Goal: Information Seeking & Learning: Compare options

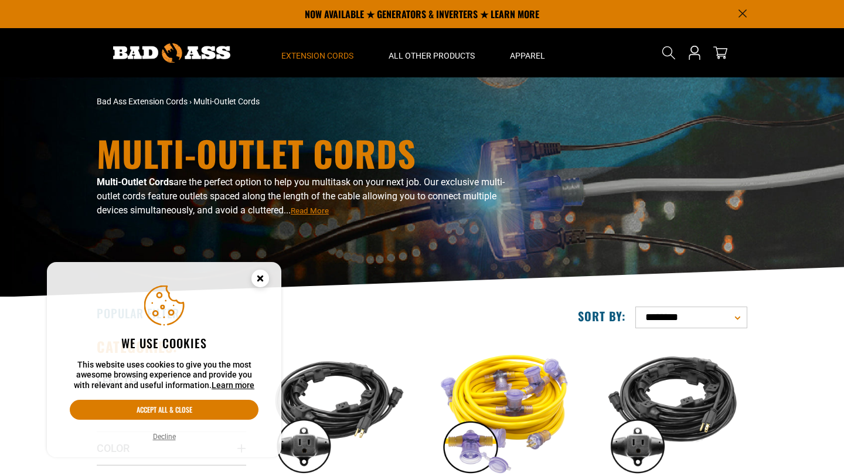
click at [262, 276] on icon "Cookie Consent" at bounding box center [260, 278] width 4 height 4
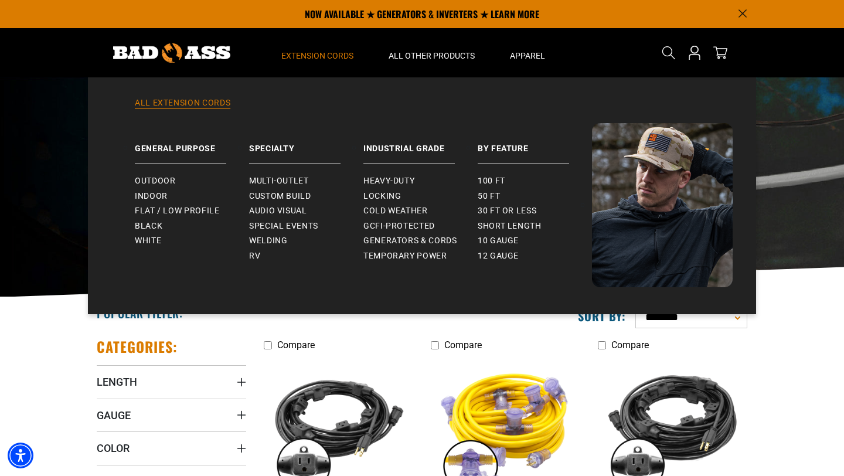
click at [212, 103] on link "All Extension Cords" at bounding box center [421, 110] width 621 height 26
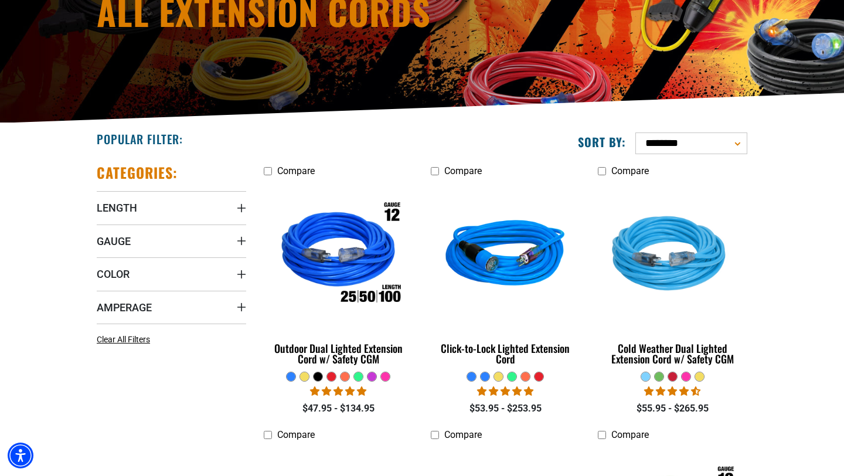
scroll to position [179, 0]
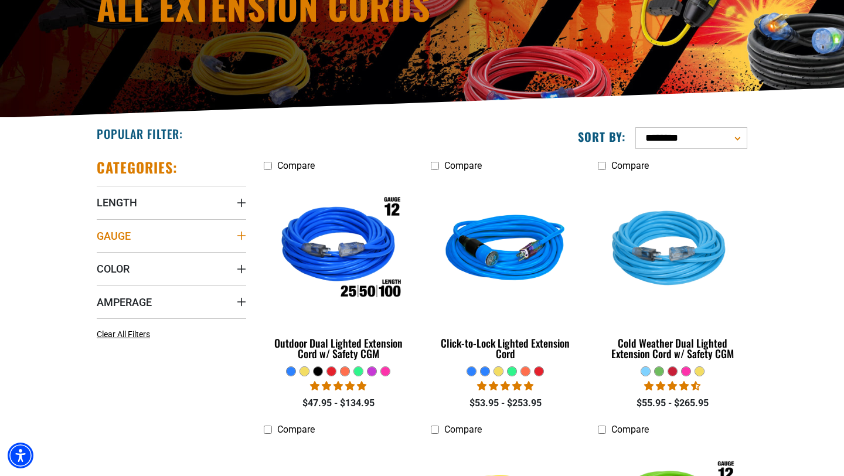
click at [229, 235] on summary "Gauge" at bounding box center [171, 235] width 149 height 33
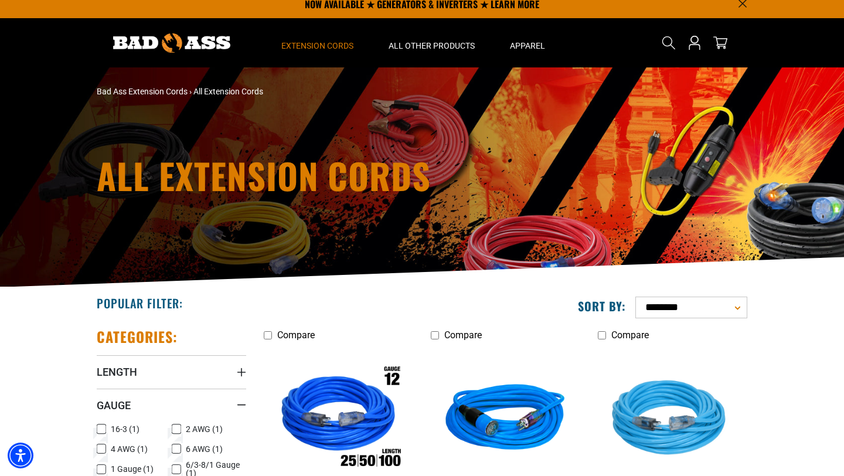
scroll to position [0, 0]
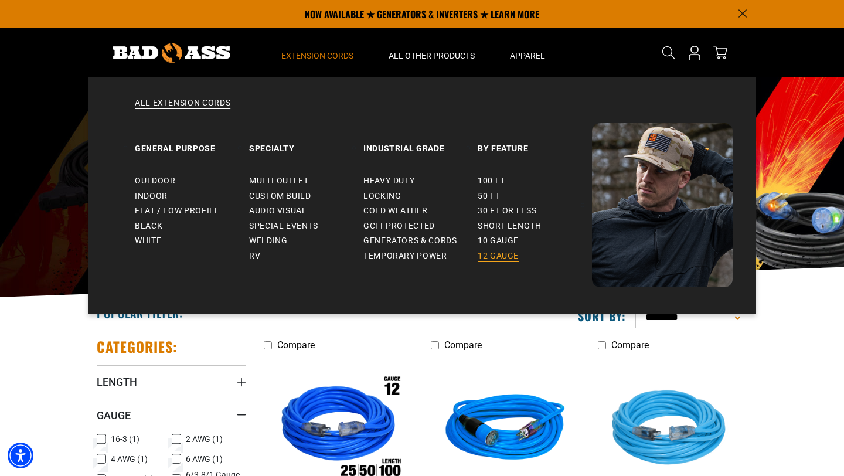
click at [506, 256] on span "12 gauge" at bounding box center [498, 256] width 41 height 11
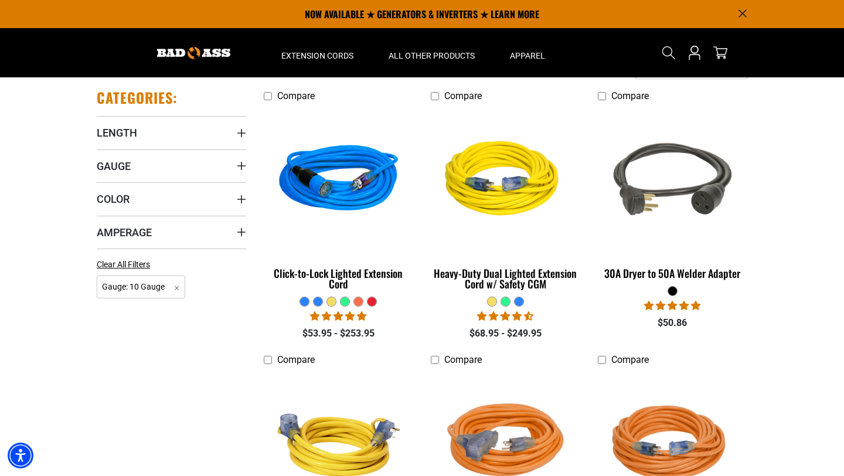
scroll to position [248, 0]
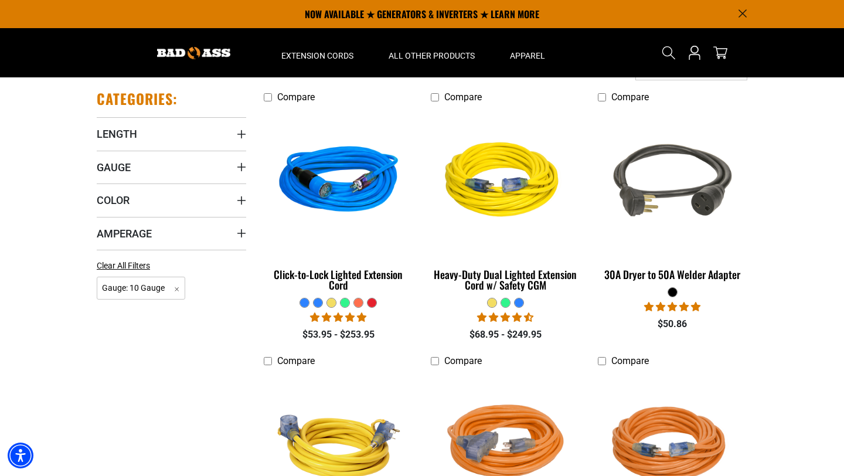
click at [250, 130] on div "Categories: Length Length 5 FT (1) 5 FT (1 product)" at bounding box center [171, 358] width 167 height 556
click at [241, 131] on icon "Length" at bounding box center [241, 134] width 8 height 8
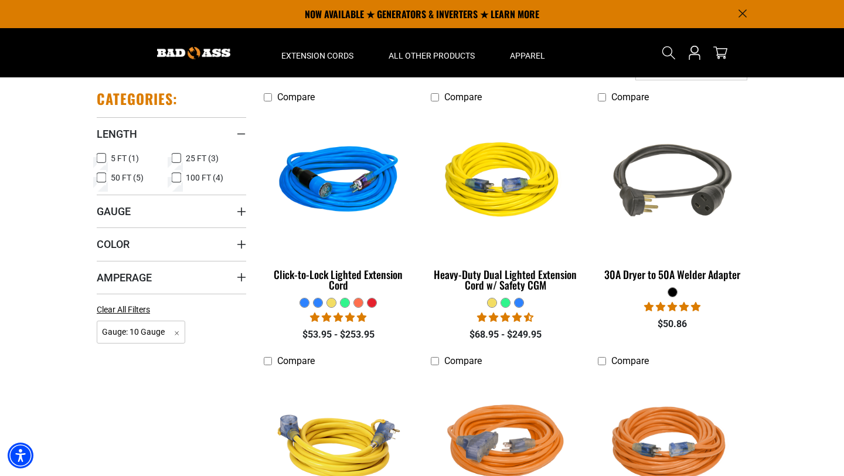
click at [196, 179] on span "100 FT (4)" at bounding box center [205, 178] width 38 height 8
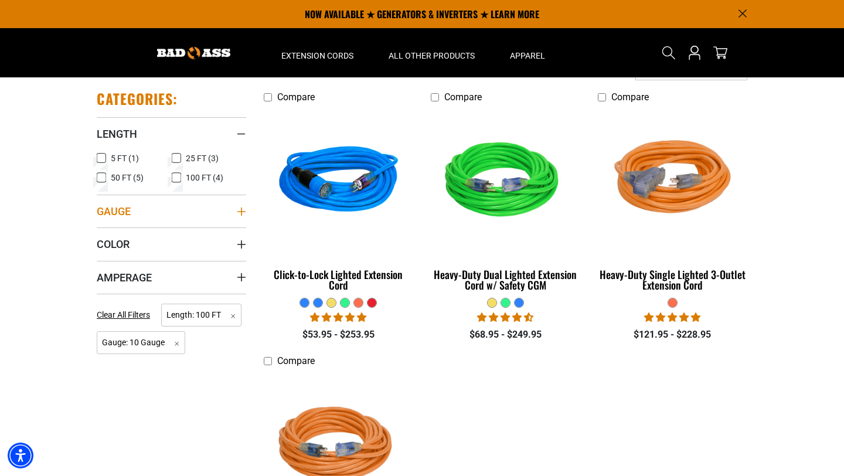
click at [243, 212] on icon "Gauge" at bounding box center [241, 211] width 9 height 9
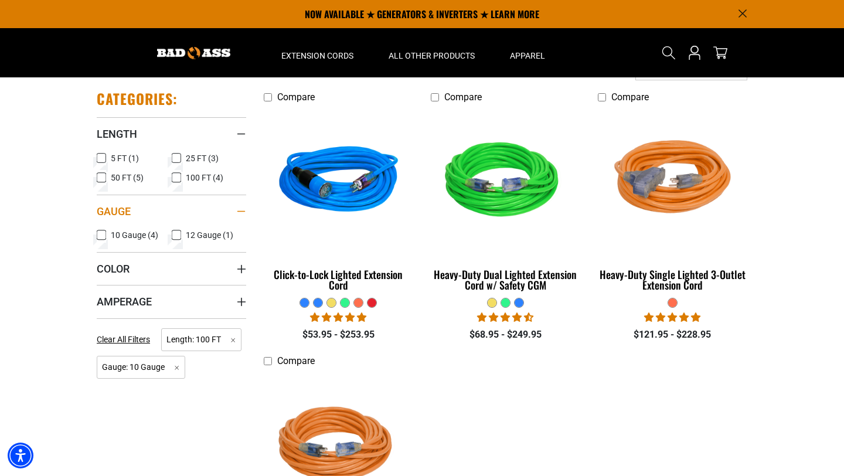
click at [242, 212] on icon "Gauge" at bounding box center [241, 211] width 9 height 2
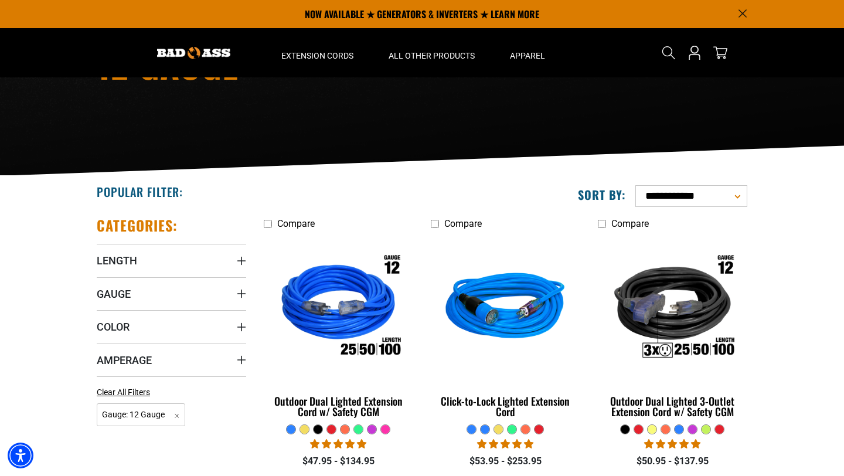
scroll to position [119, 0]
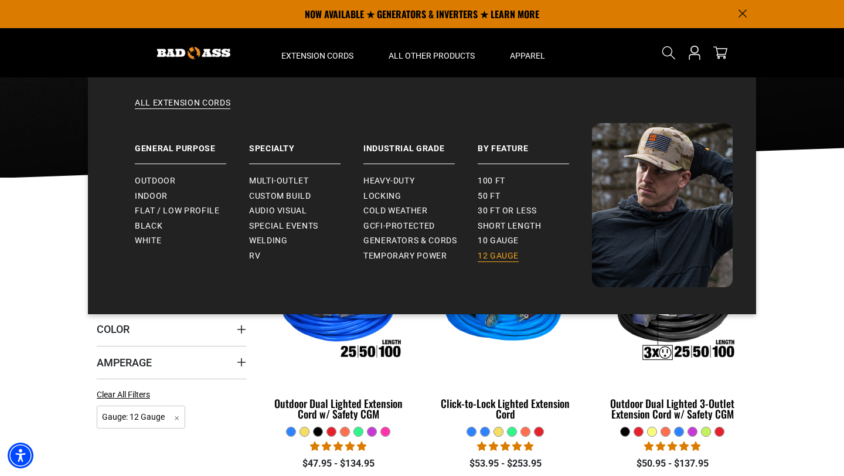
click at [501, 257] on span "12 gauge" at bounding box center [498, 256] width 41 height 11
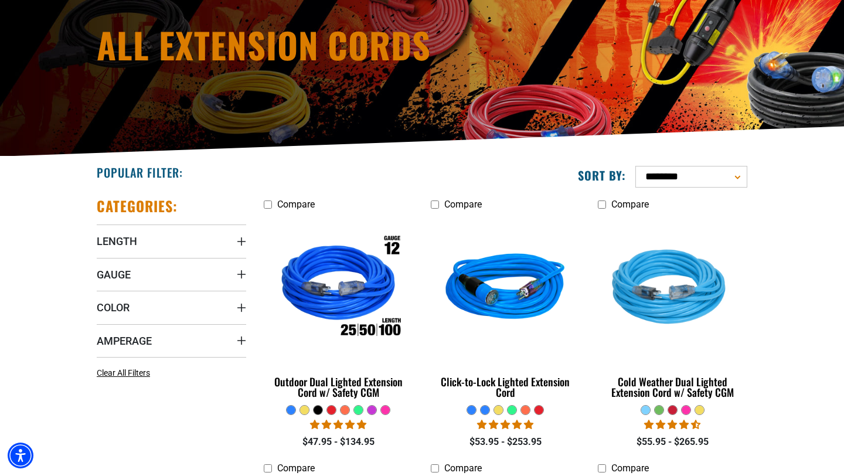
scroll to position [147, 0]
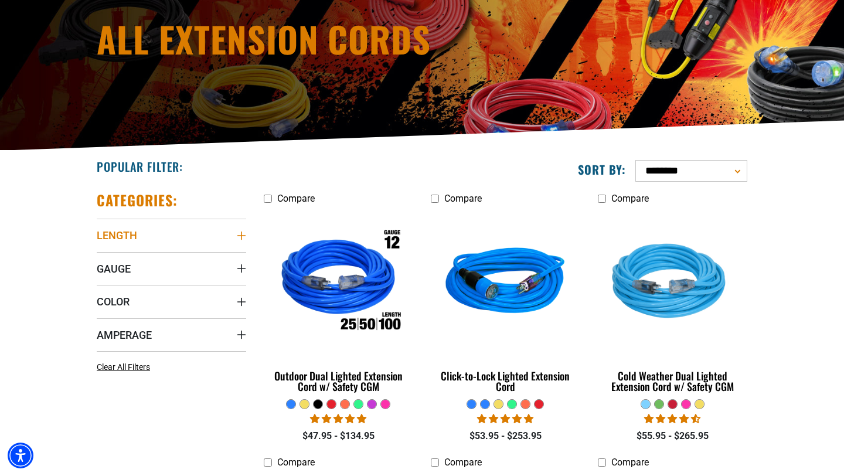
click at [243, 234] on icon "Length" at bounding box center [241, 235] width 9 height 9
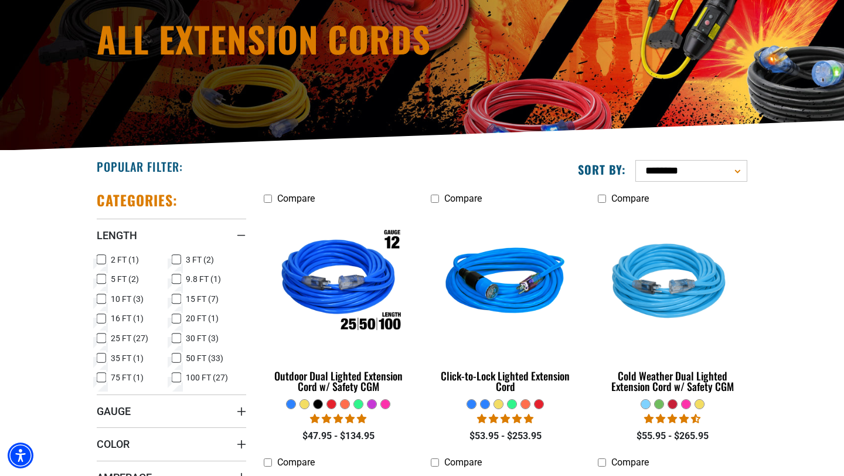
click at [180, 377] on icon at bounding box center [176, 377] width 9 height 15
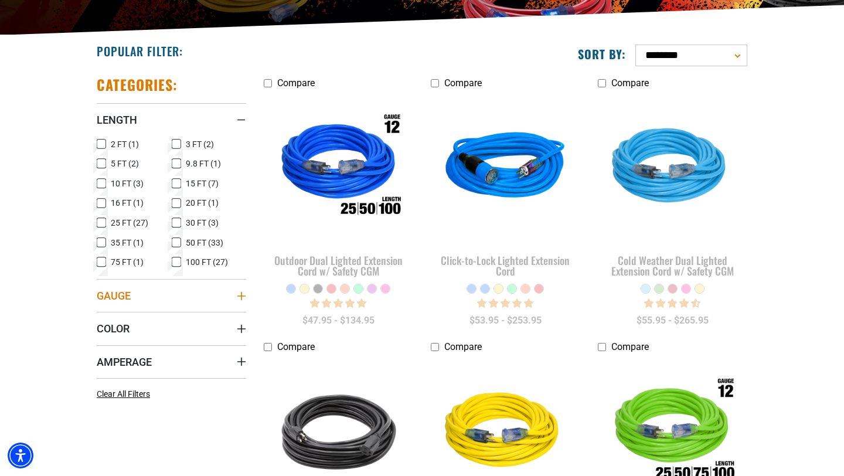
click at [219, 296] on summary "Gauge" at bounding box center [171, 295] width 149 height 33
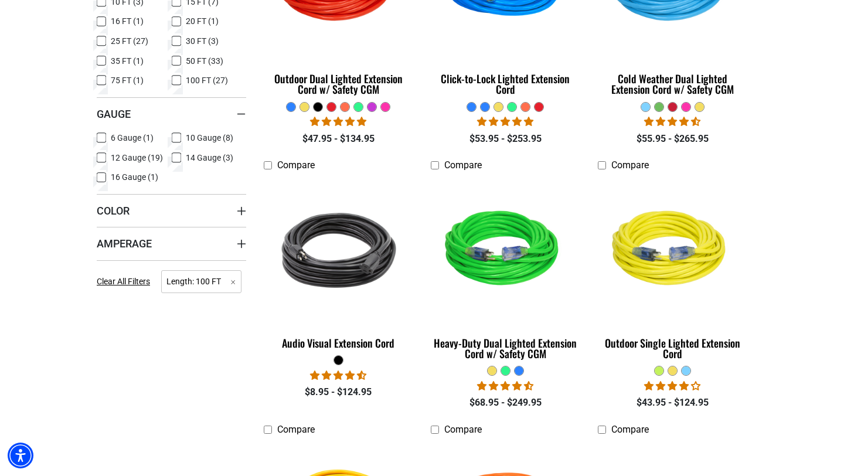
scroll to position [464, 0]
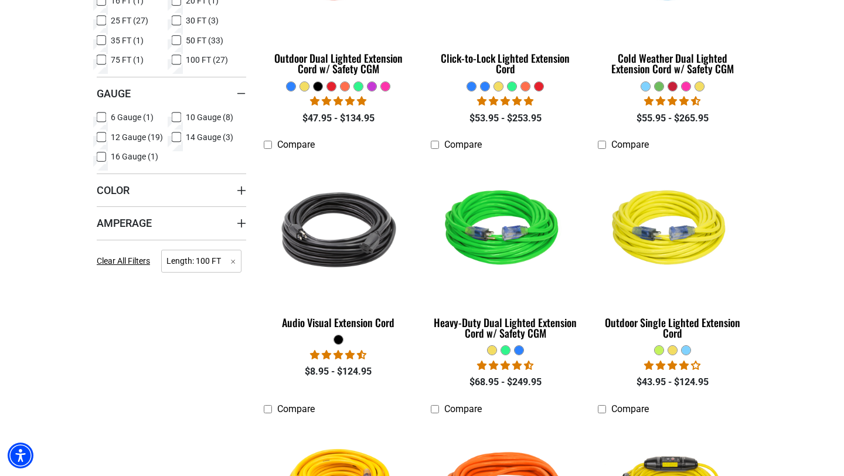
click at [175, 118] on icon at bounding box center [176, 117] width 9 height 15
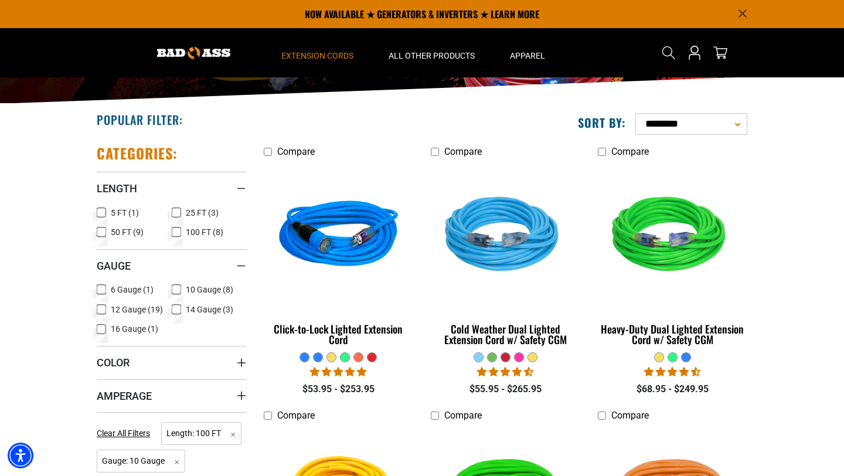
scroll to position [171, 0]
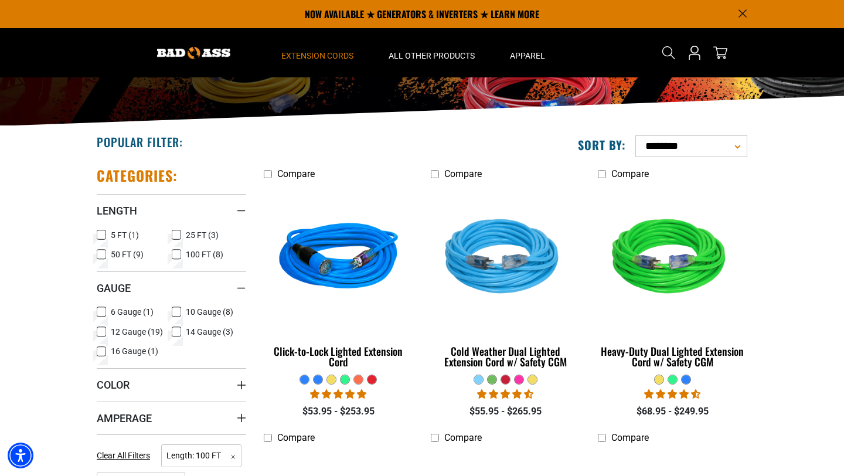
click at [173, 256] on icon at bounding box center [176, 254] width 7 height 6
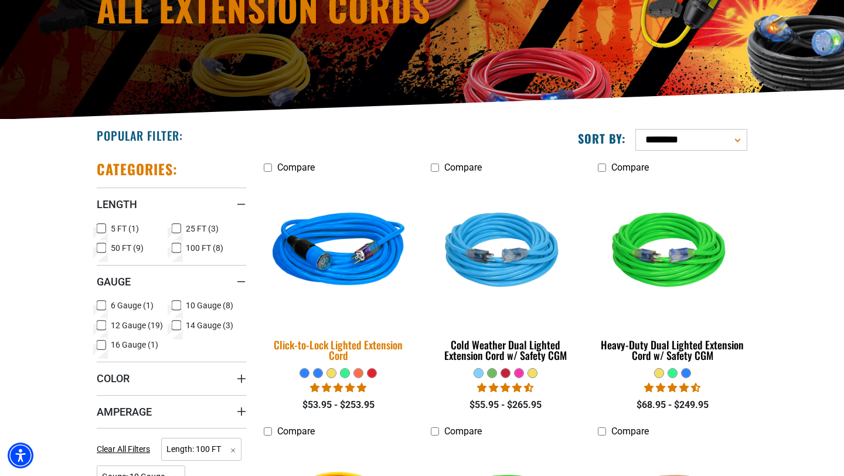
scroll to position [178, 0]
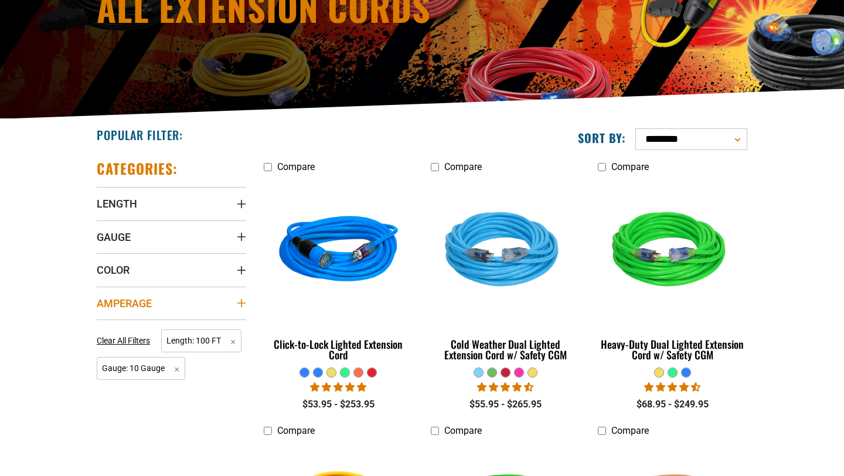
click at [236, 305] on summary "Amperage" at bounding box center [171, 303] width 149 height 33
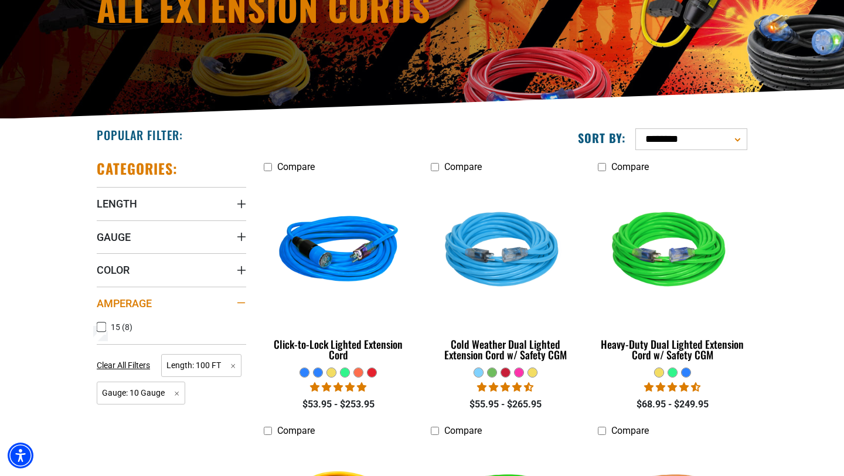
click at [236, 305] on summary "Amperage" at bounding box center [171, 303] width 149 height 33
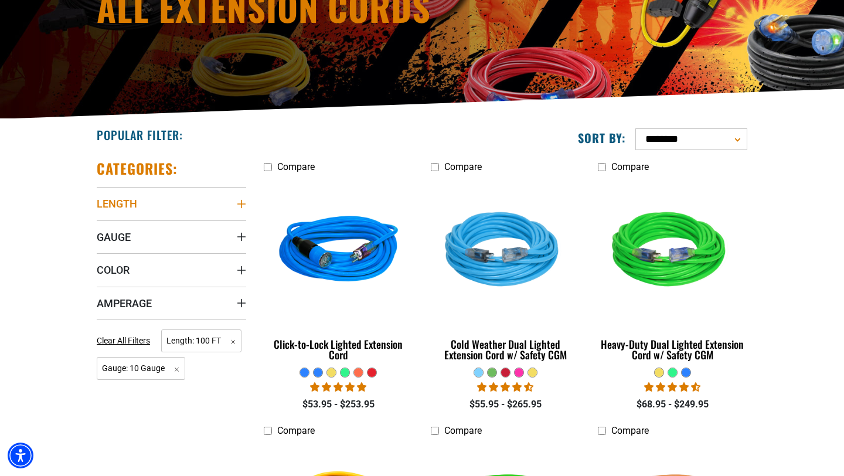
click at [240, 200] on icon "Length" at bounding box center [241, 203] width 9 height 9
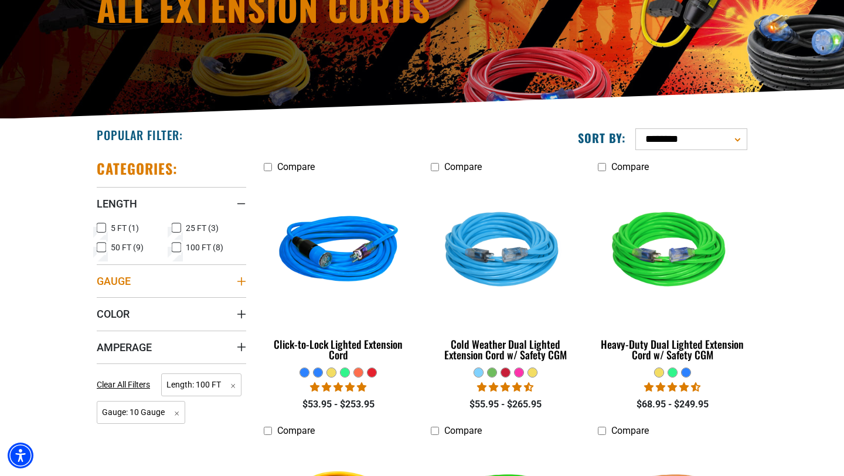
click at [243, 283] on icon "Gauge" at bounding box center [241, 281] width 9 height 9
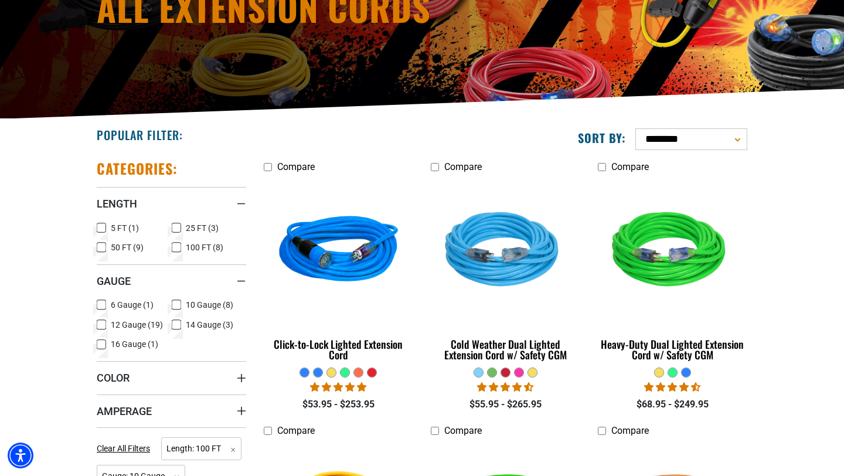
click at [176, 308] on icon at bounding box center [176, 305] width 7 height 6
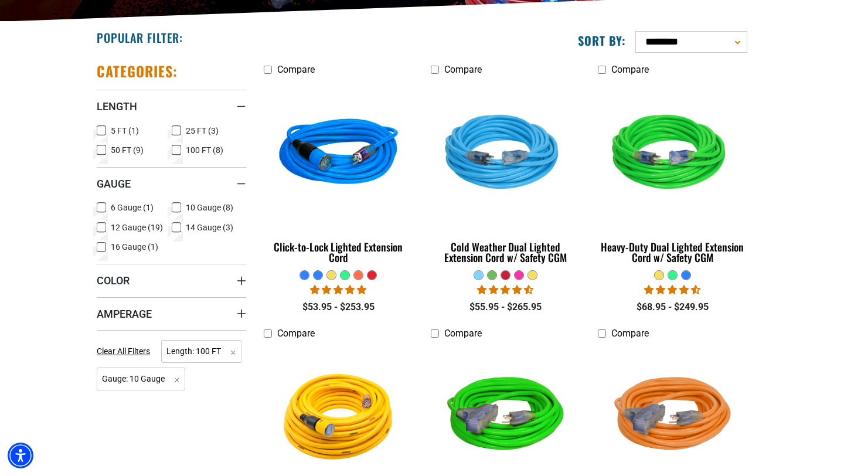
scroll to position [298, 0]
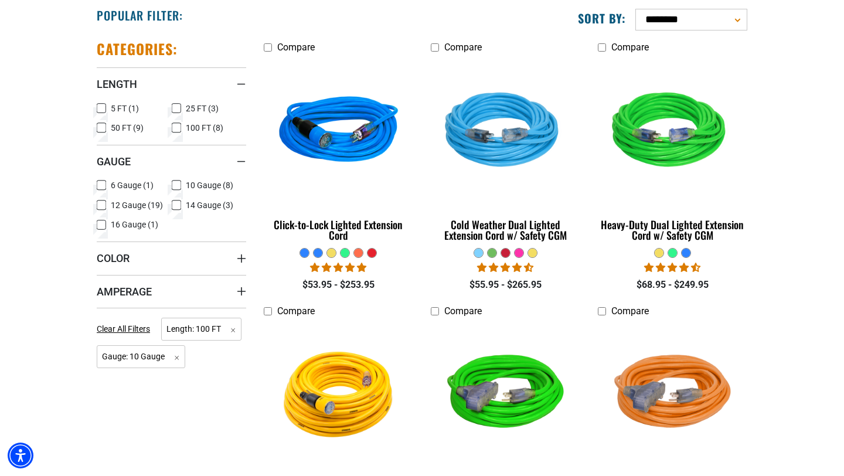
click at [101, 206] on icon at bounding box center [101, 205] width 9 height 15
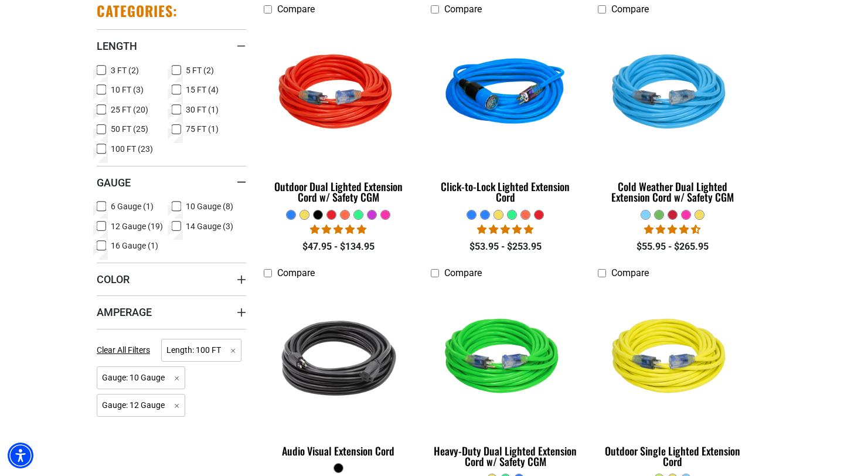
scroll to position [407, 0]
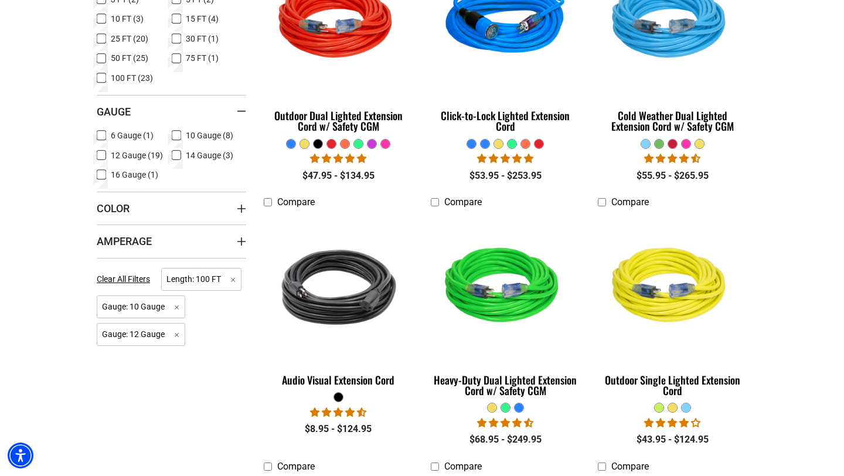
click at [108, 173] on label "16 Gauge (1) 16 Gauge (1 product)" at bounding box center [134, 174] width 75 height 15
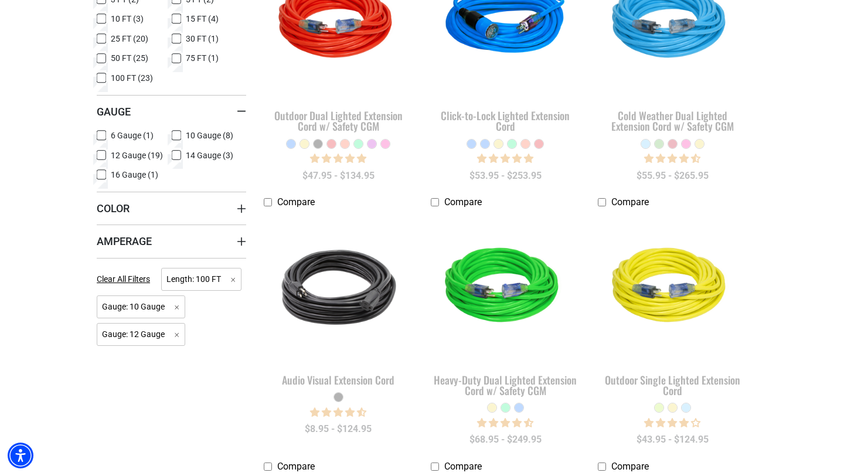
click at [180, 151] on icon at bounding box center [176, 155] width 9 height 15
click at [181, 133] on label "10 Gauge (8) 10 Gauge (8 products)" at bounding box center [209, 135] width 75 height 15
click at [106, 137] on rect at bounding box center [101, 135] width 9 height 9
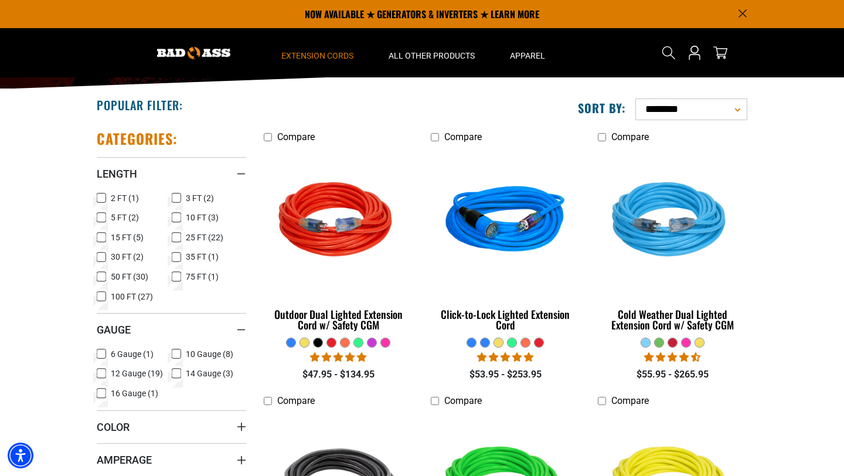
scroll to position [208, 0]
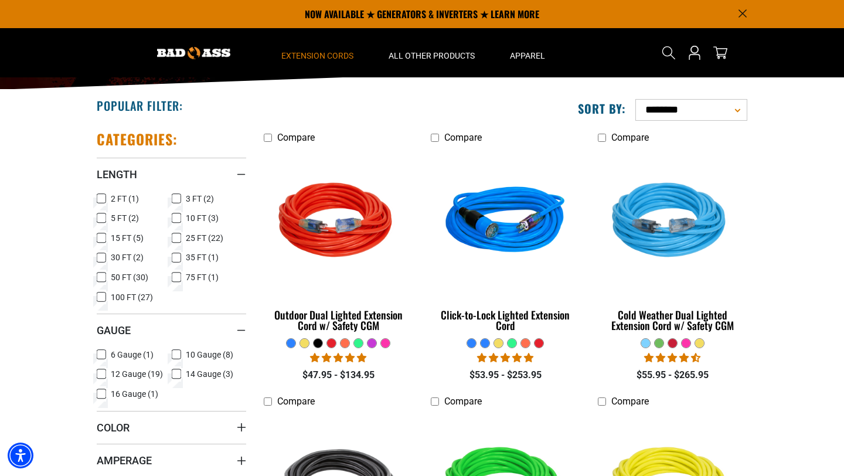
click at [101, 300] on icon at bounding box center [101, 297] width 7 height 6
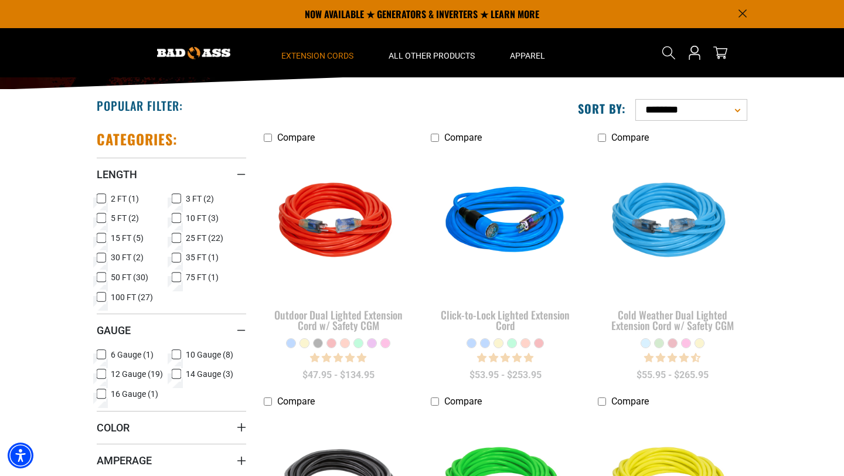
click at [103, 355] on icon at bounding box center [101, 355] width 7 height 6
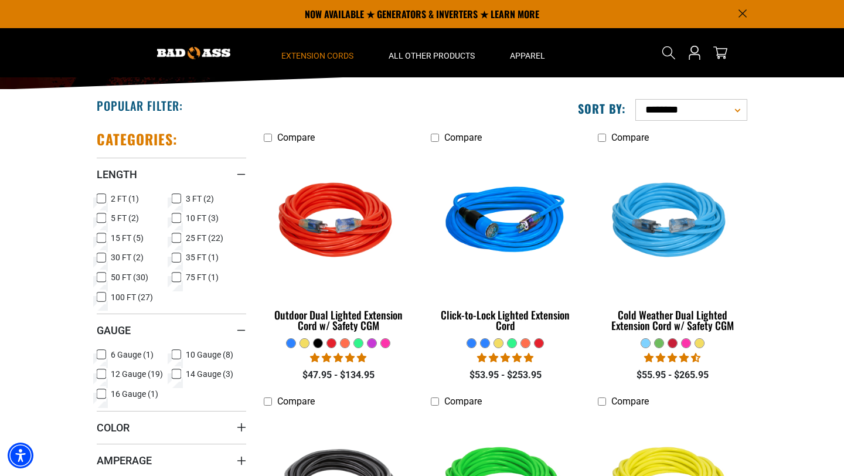
click at [99, 376] on icon at bounding box center [101, 374] width 7 height 6
click at [104, 403] on li "16 Gauge (1) 16 Gauge (1 product)" at bounding box center [134, 396] width 75 height 20
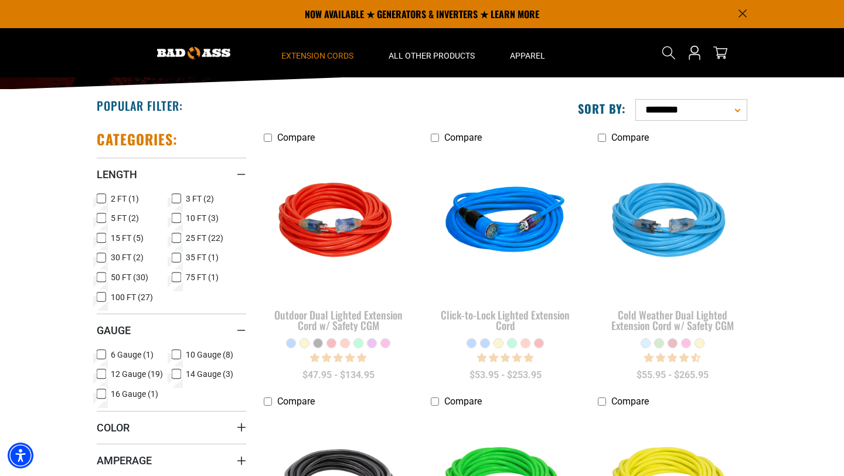
click at [102, 394] on icon at bounding box center [101, 394] width 5 height 3
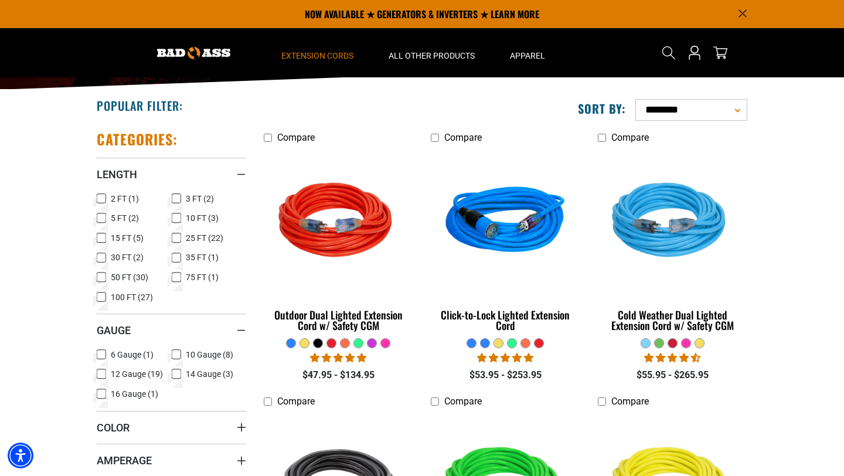
click at [101, 354] on icon at bounding box center [101, 355] width 7 height 6
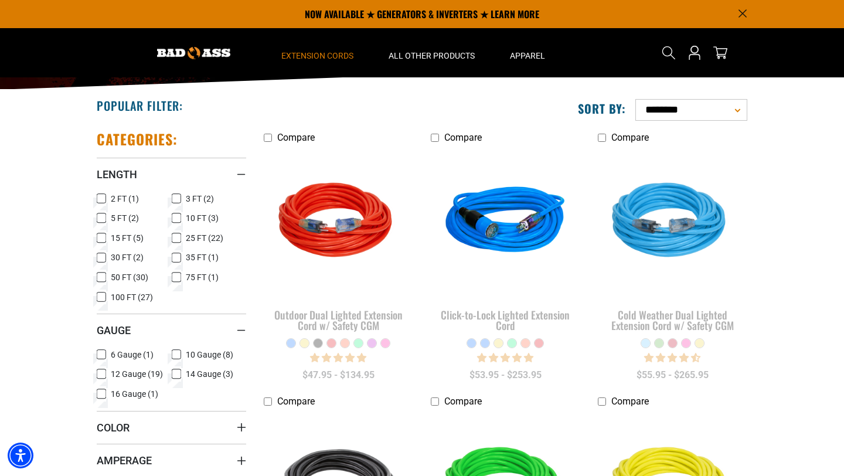
click at [176, 352] on icon at bounding box center [176, 355] width 7 height 6
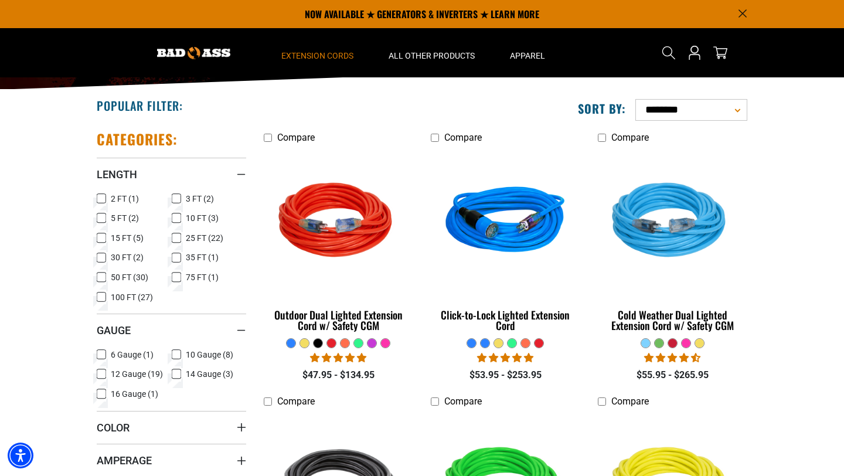
click at [176, 369] on rect at bounding box center [176, 373] width 9 height 9
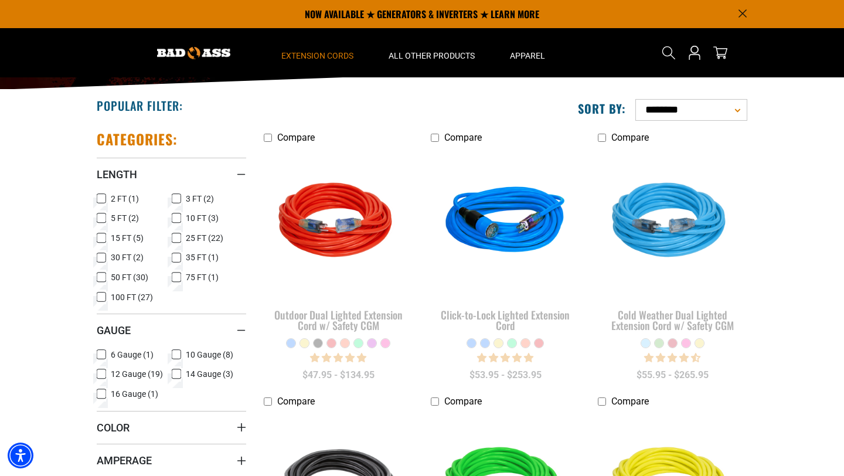
click at [100, 296] on icon at bounding box center [101, 297] width 7 height 6
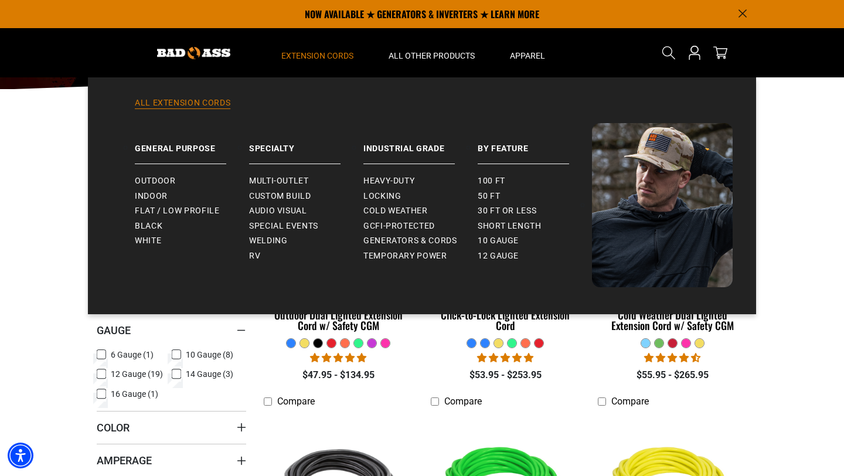
click at [218, 106] on link "All Extension Cords" at bounding box center [421, 110] width 621 height 26
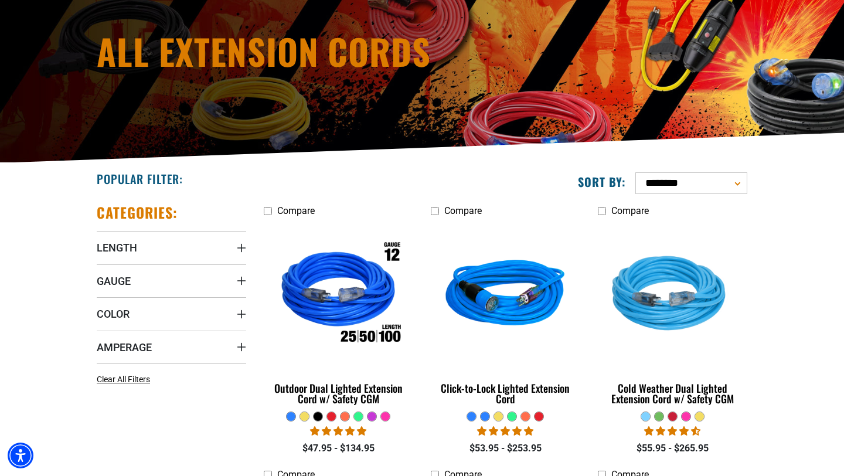
scroll to position [167, 0]
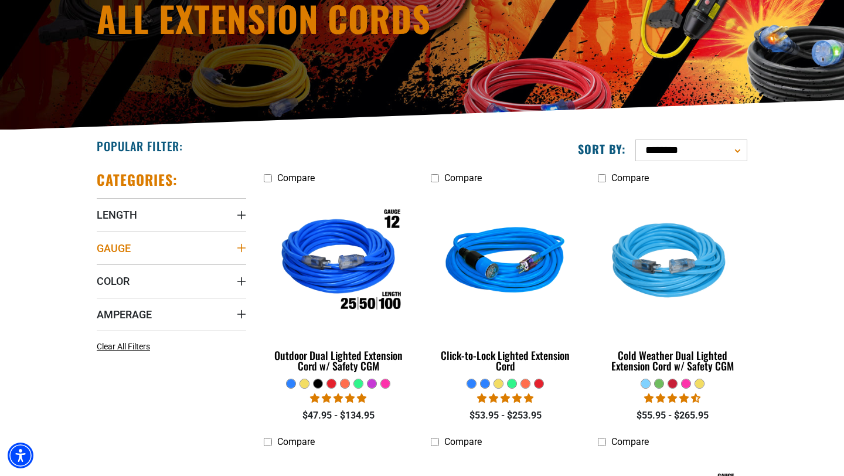
click at [238, 244] on icon "Gauge" at bounding box center [241, 247] width 9 height 9
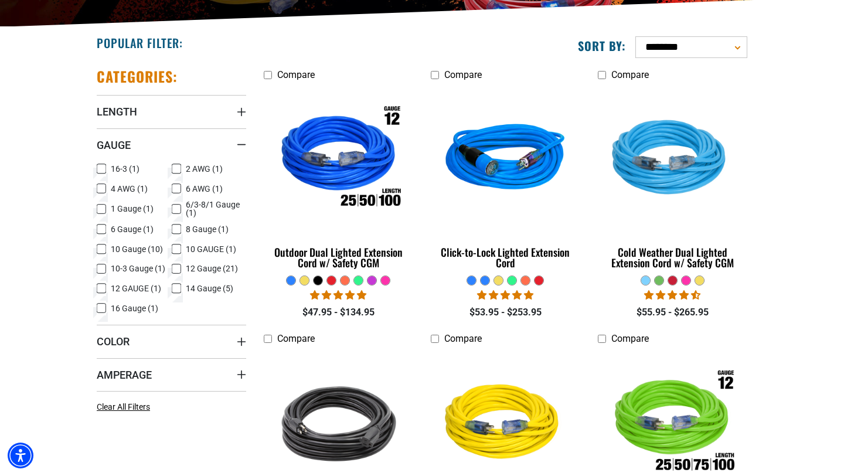
scroll to position [285, 0]
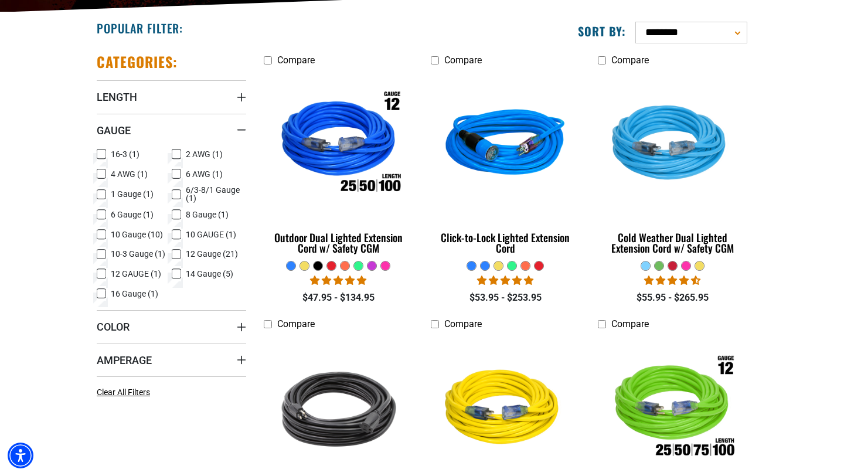
click at [176, 256] on icon at bounding box center [176, 254] width 9 height 15
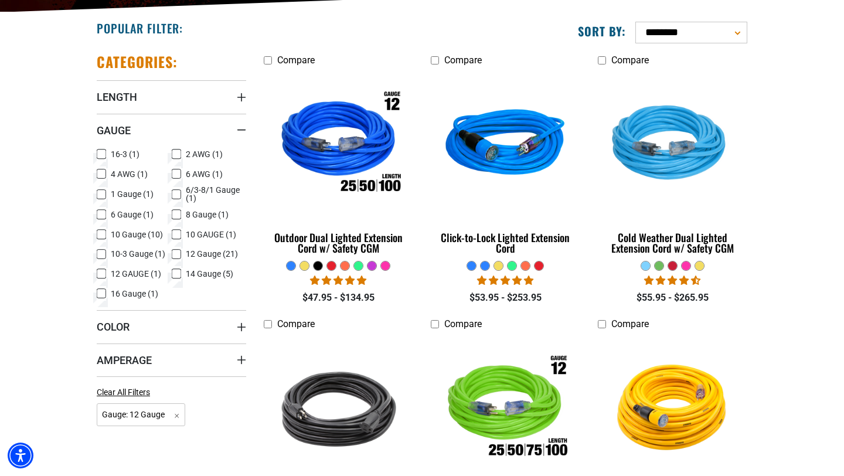
click at [100, 275] on icon at bounding box center [101, 273] width 9 height 15
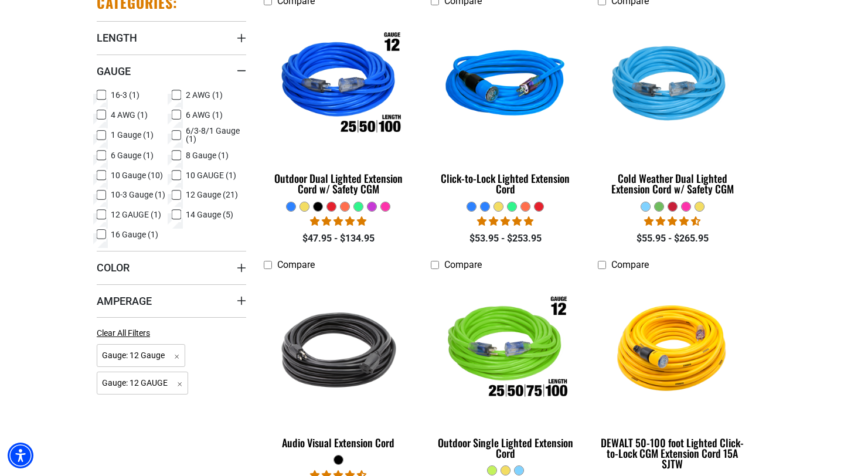
scroll to position [364, 0]
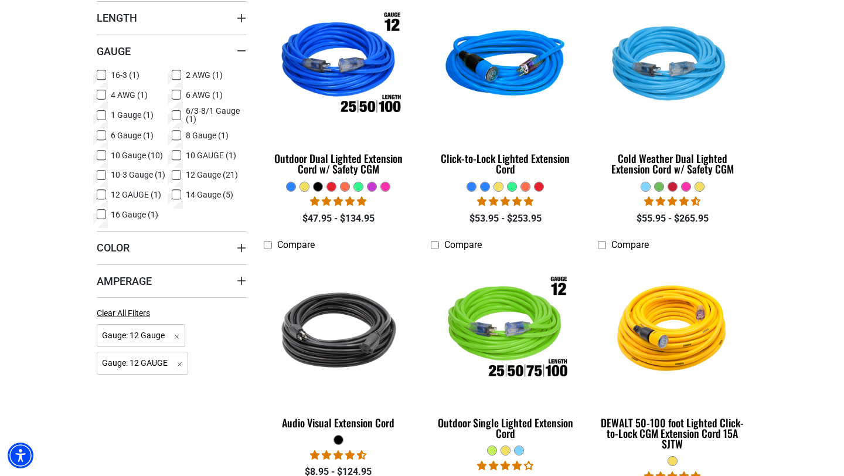
click at [101, 196] on icon at bounding box center [101, 195] width 7 height 6
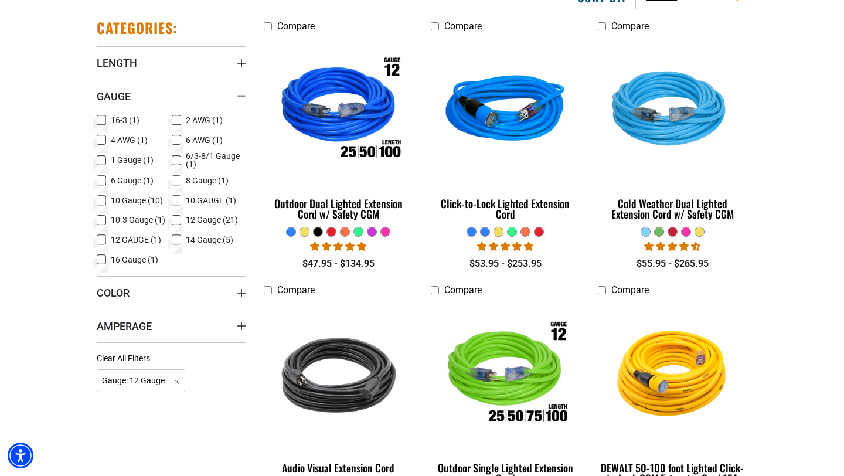
scroll to position [329, 0]
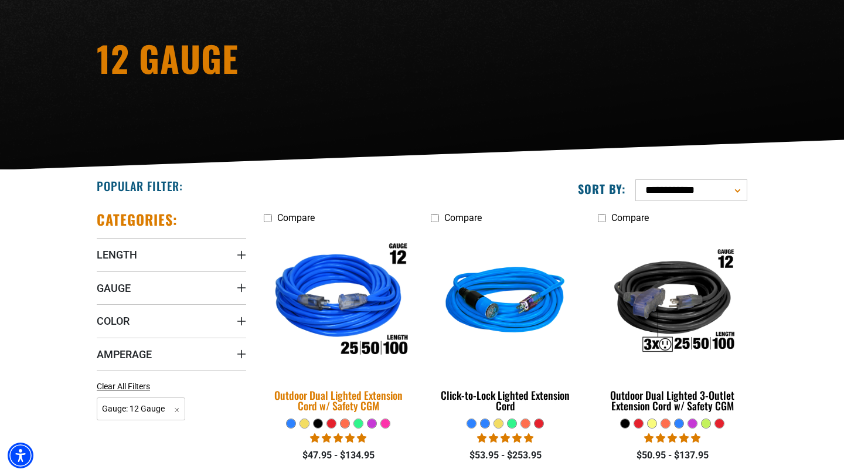
scroll to position [137, 0]
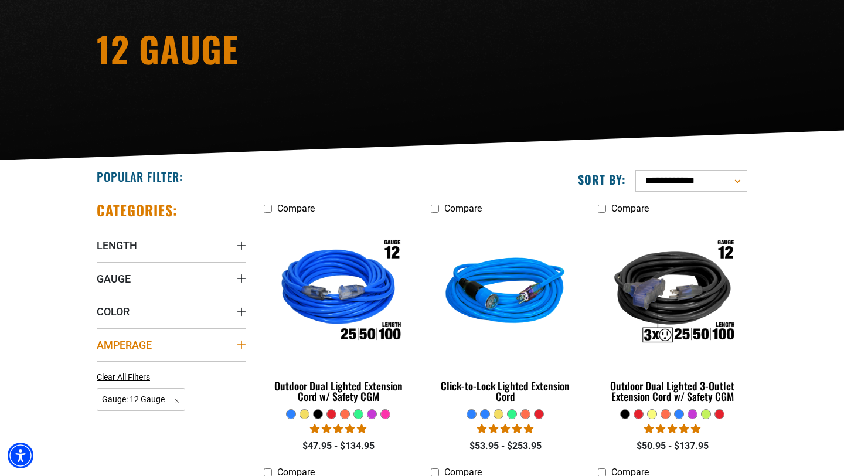
click at [237, 337] on summary "Amperage" at bounding box center [171, 344] width 149 height 33
click at [235, 269] on summary "Gauge" at bounding box center [171, 278] width 149 height 33
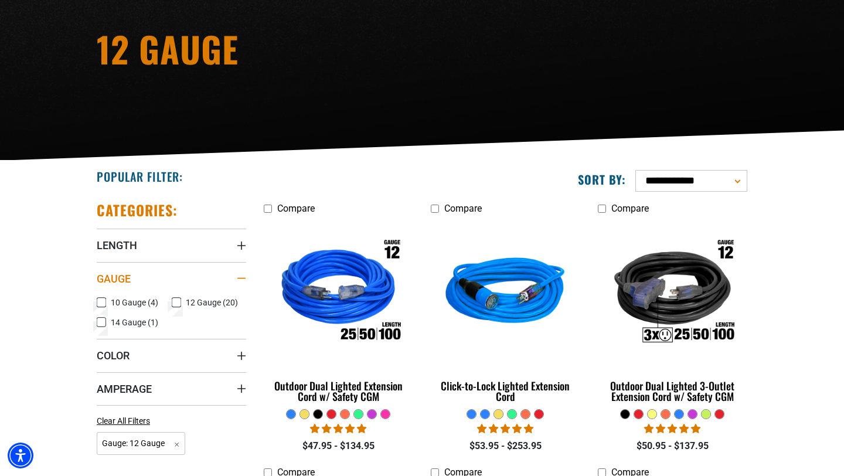
click at [235, 269] on summary "Gauge" at bounding box center [171, 278] width 149 height 33
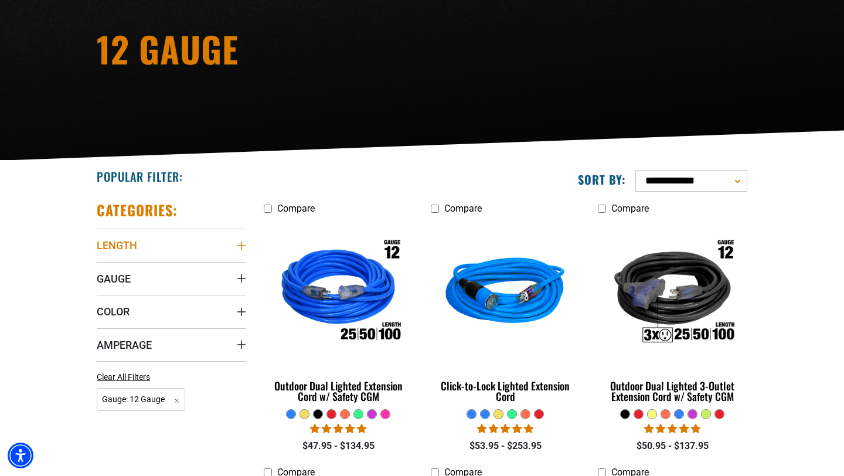
click at [238, 241] on icon "Length" at bounding box center [241, 245] width 9 height 9
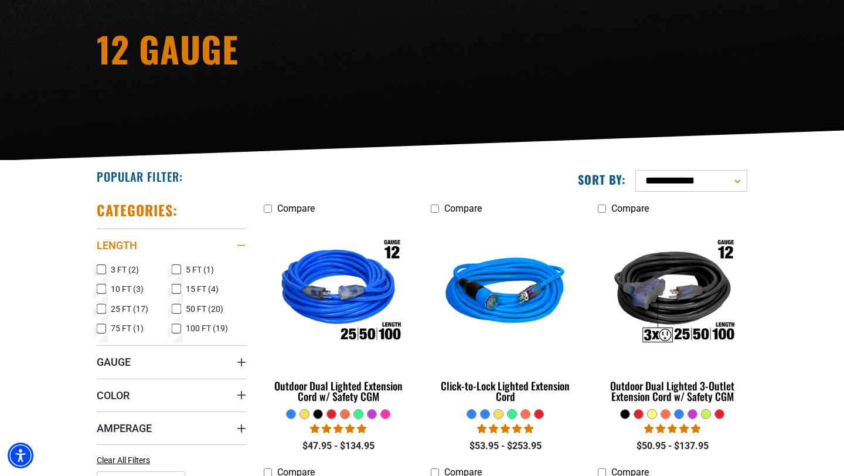
click at [238, 241] on div "Length" at bounding box center [241, 245] width 9 height 9
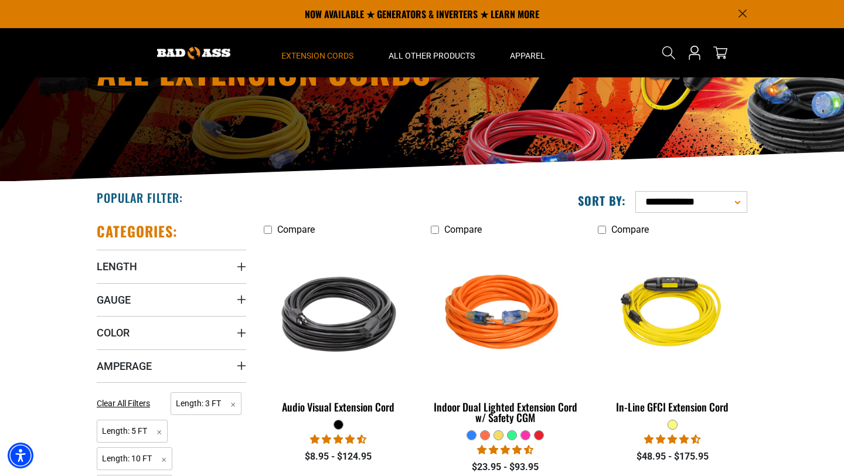
scroll to position [74, 0]
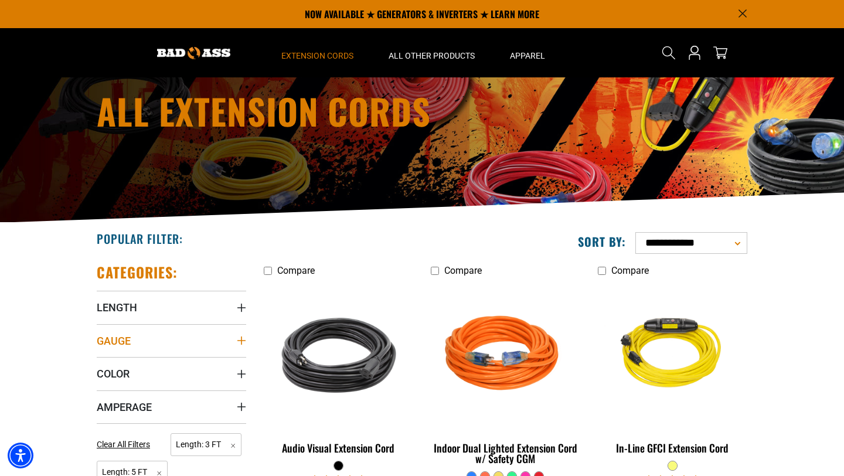
click at [175, 344] on summary "Gauge" at bounding box center [171, 340] width 149 height 33
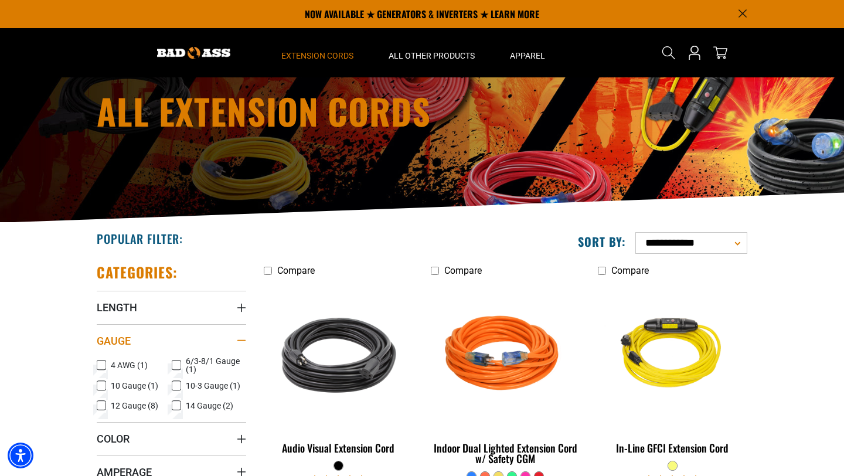
click at [175, 344] on summary "Gauge" at bounding box center [171, 340] width 149 height 33
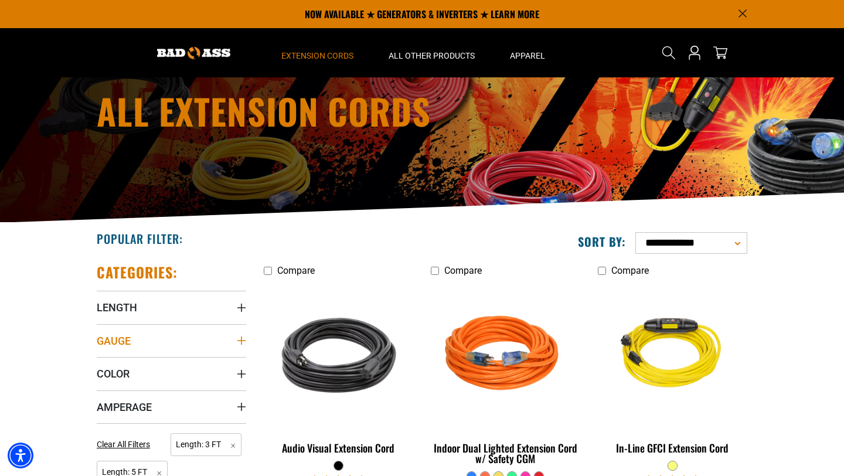
click at [127, 345] on span "Gauge" at bounding box center [114, 340] width 34 height 13
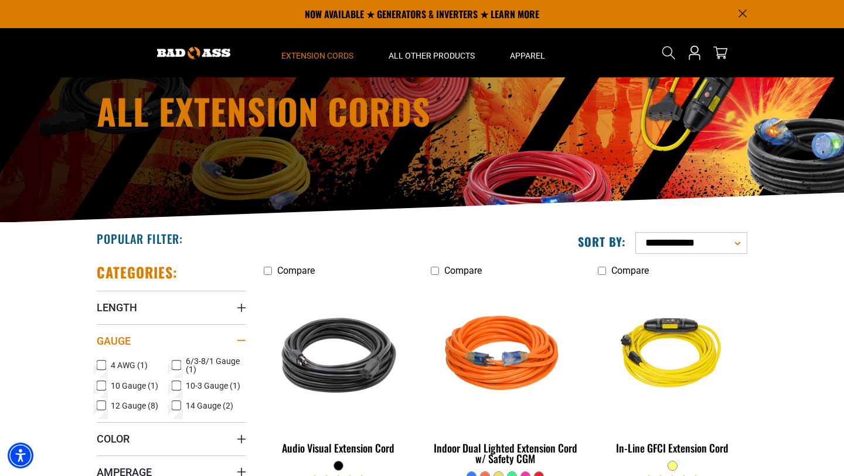
click at [127, 345] on span "Gauge" at bounding box center [114, 340] width 34 height 13
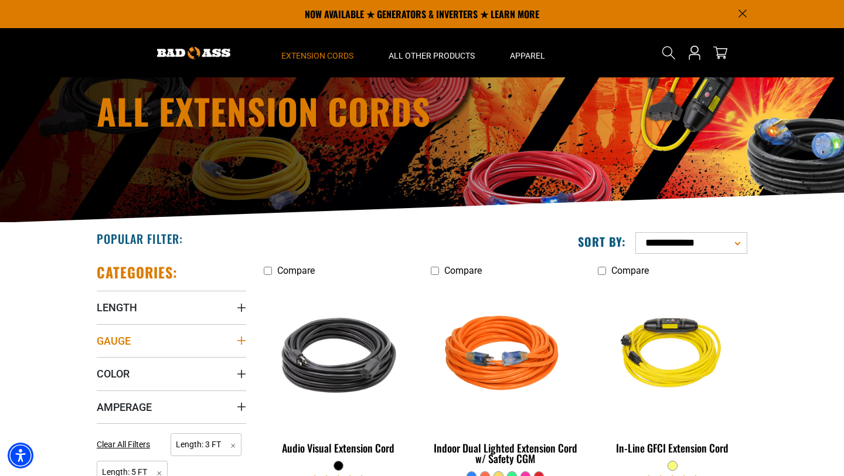
click at [127, 345] on span "Gauge" at bounding box center [114, 340] width 34 height 13
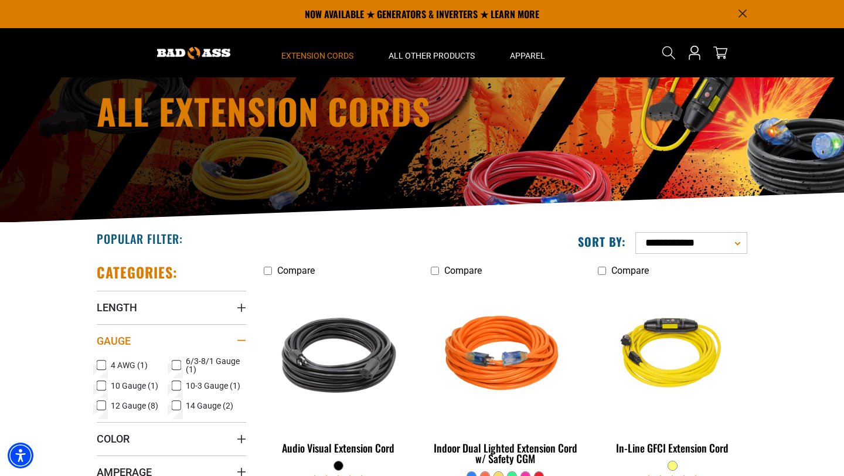
click at [127, 345] on span "Gauge" at bounding box center [114, 340] width 34 height 13
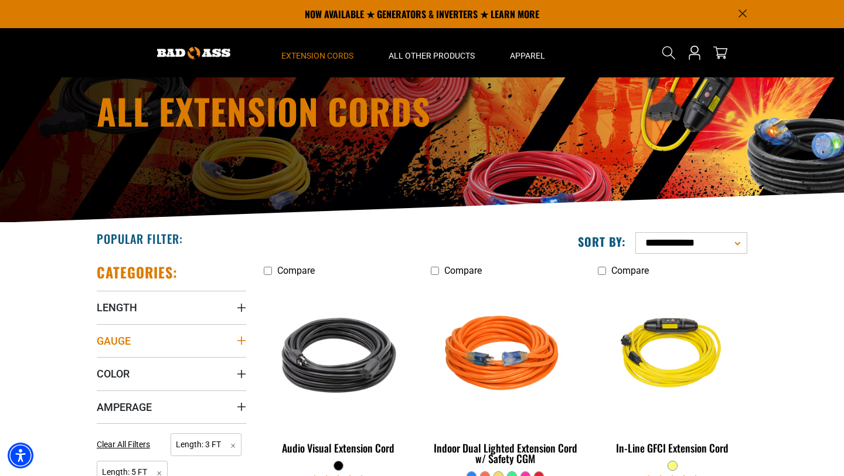
click at [127, 345] on span "Gauge" at bounding box center [114, 340] width 34 height 13
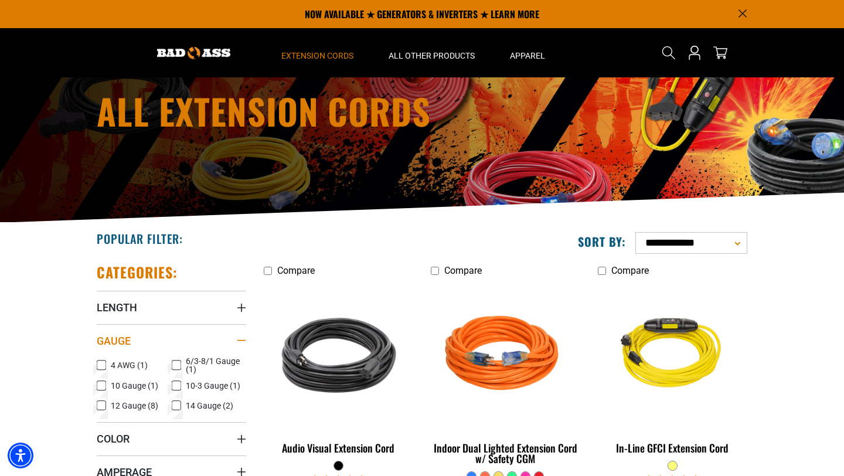
click at [127, 345] on span "Gauge" at bounding box center [114, 340] width 34 height 13
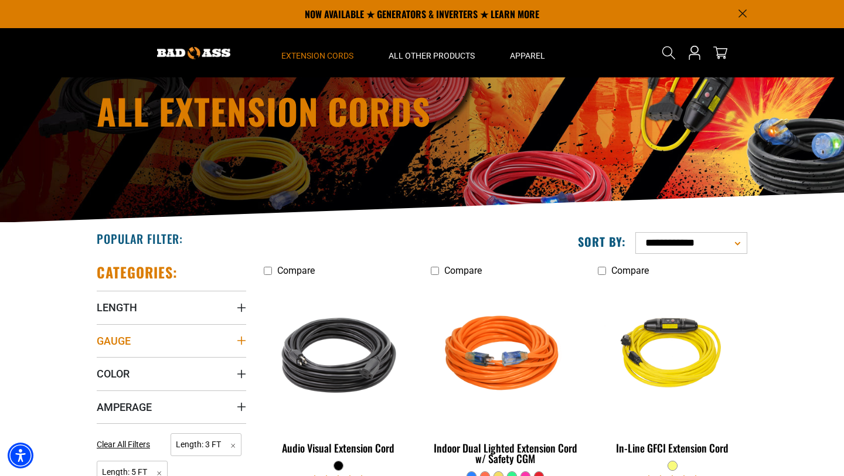
click at [127, 345] on span "Gauge" at bounding box center [114, 340] width 34 height 13
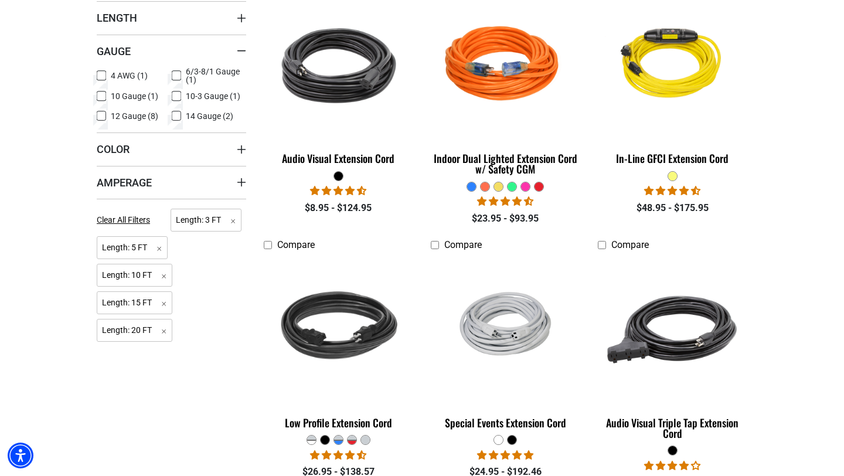
scroll to position [372, 0]
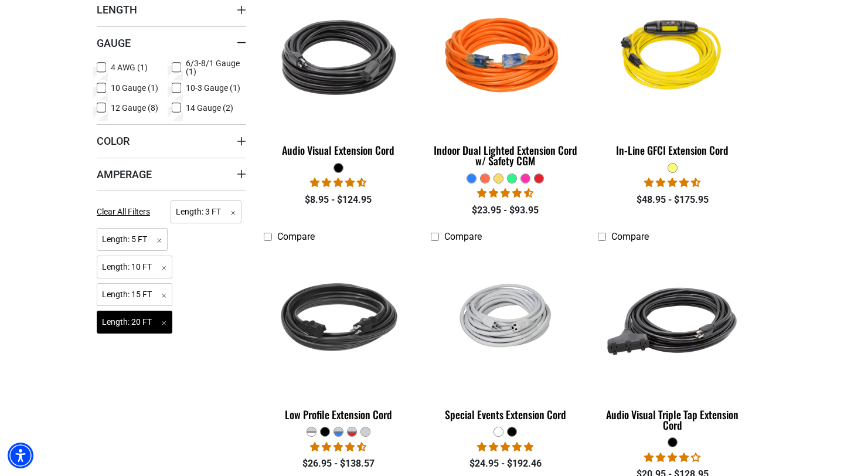
click at [168, 324] on span "Length: 20 FT Remove filter" at bounding box center [135, 322] width 76 height 23
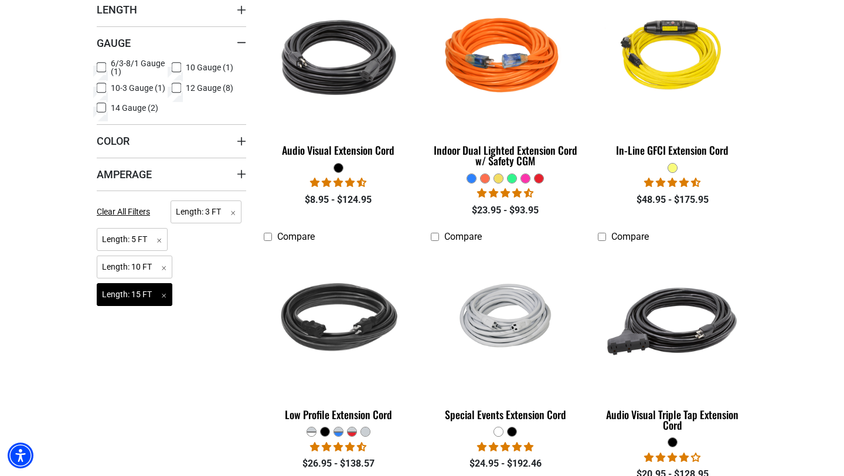
click at [168, 297] on span "Length: 15 FT Remove filter" at bounding box center [135, 294] width 76 height 23
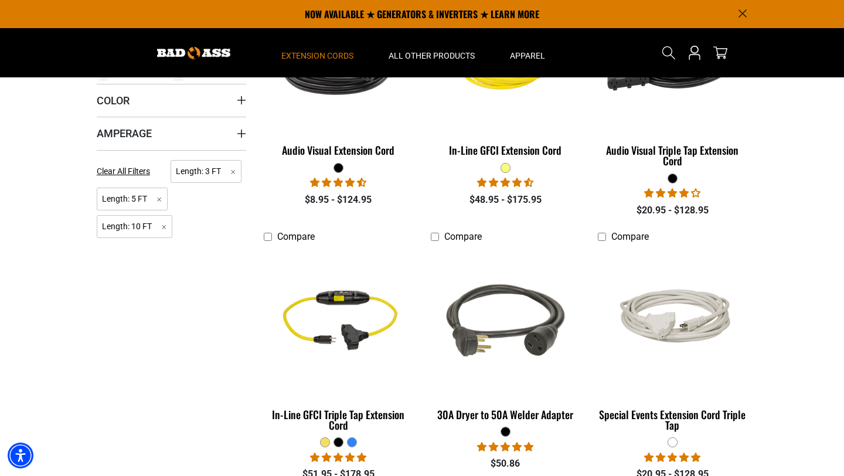
scroll to position [315, 0]
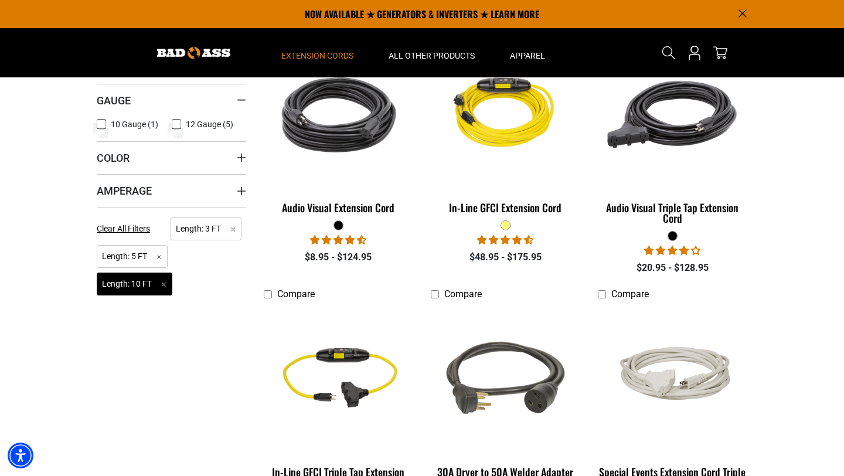
click at [164, 284] on span "Length: 10 FT Remove filter" at bounding box center [135, 284] width 76 height 23
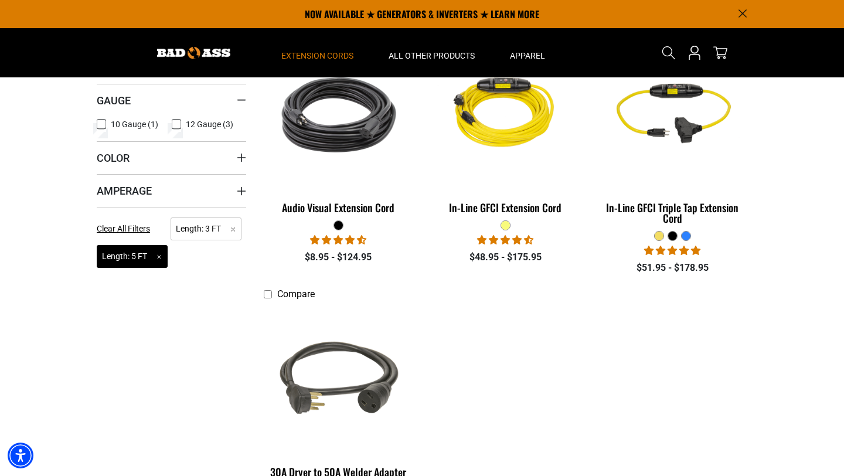
click at [162, 256] on span "Length: 5 FT Remove filter" at bounding box center [132, 256] width 71 height 23
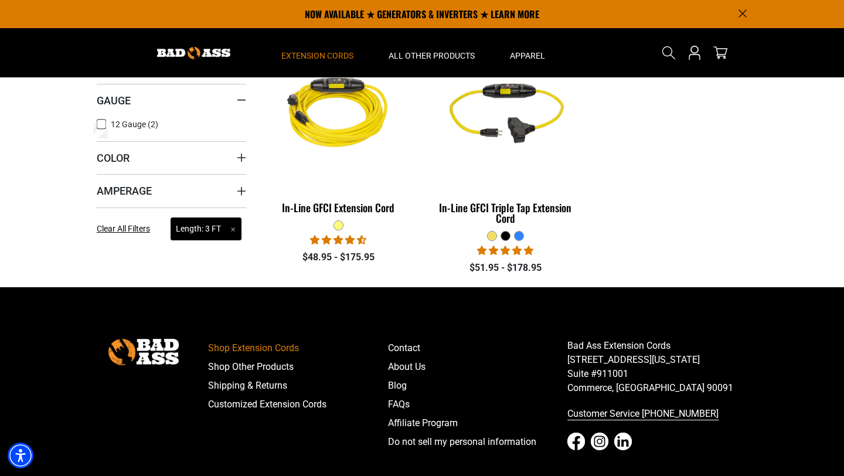
click at [232, 232] on span "Length: 3 FT Remove filter" at bounding box center [206, 228] width 71 height 23
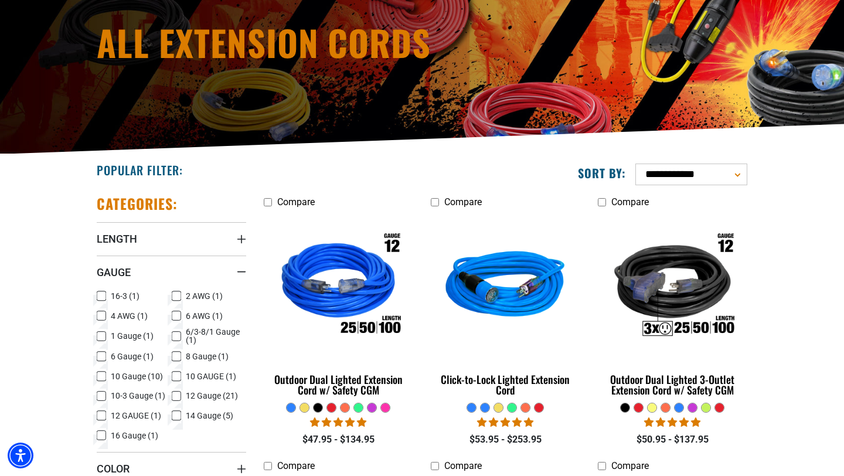
scroll to position [165, 0]
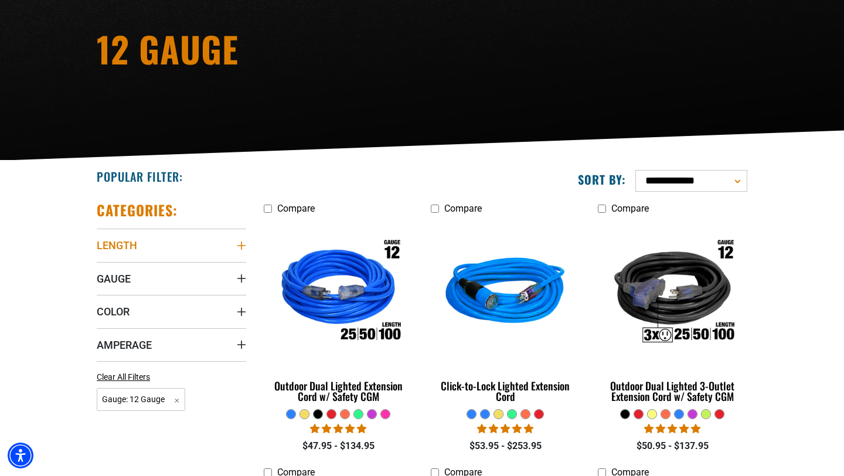
click at [211, 243] on summary "Length" at bounding box center [171, 245] width 149 height 33
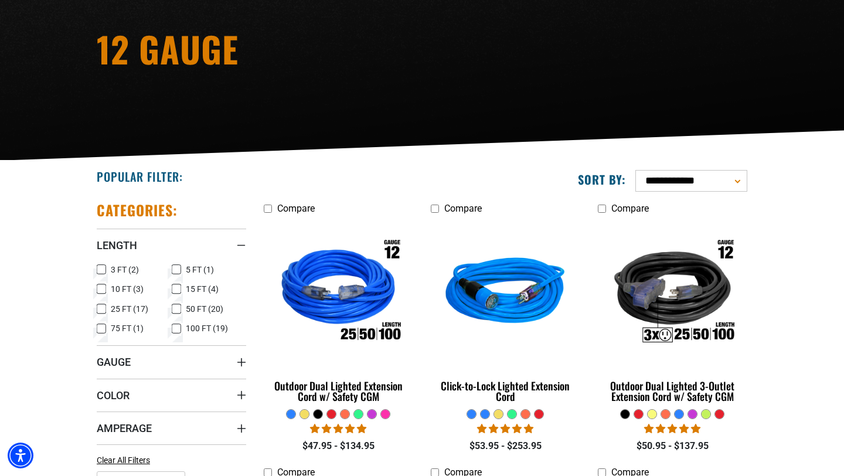
click at [98, 310] on icon at bounding box center [101, 308] width 9 height 15
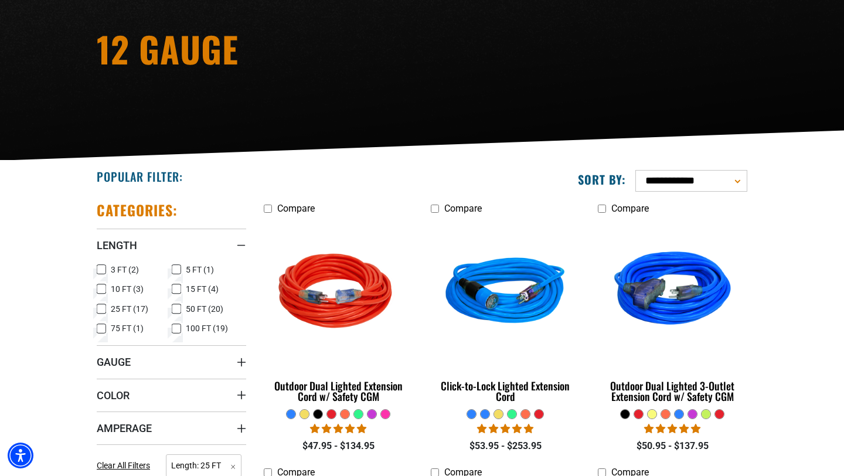
click at [100, 309] on icon at bounding box center [101, 309] width 7 height 6
